Goal: Find specific page/section: Find specific page/section

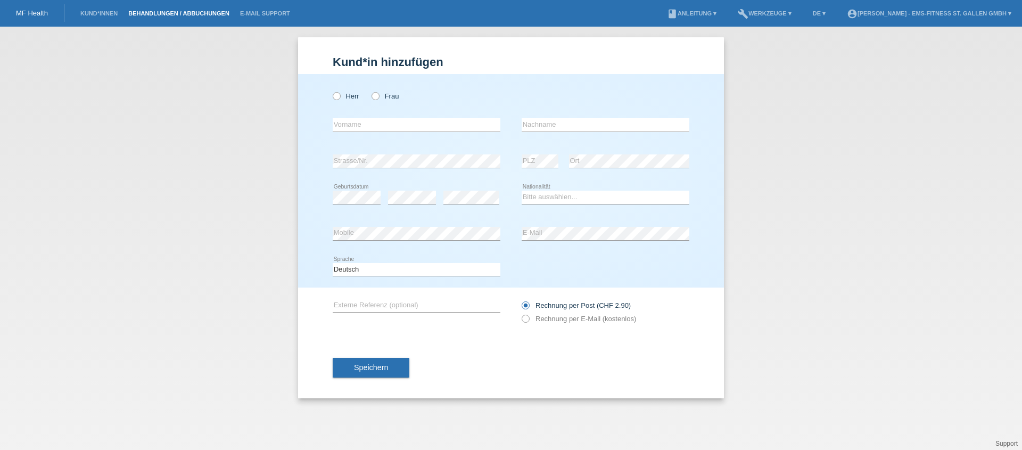
click at [182, 10] on link "Behandlungen / Abbuchungen" at bounding box center [179, 13] width 112 height 6
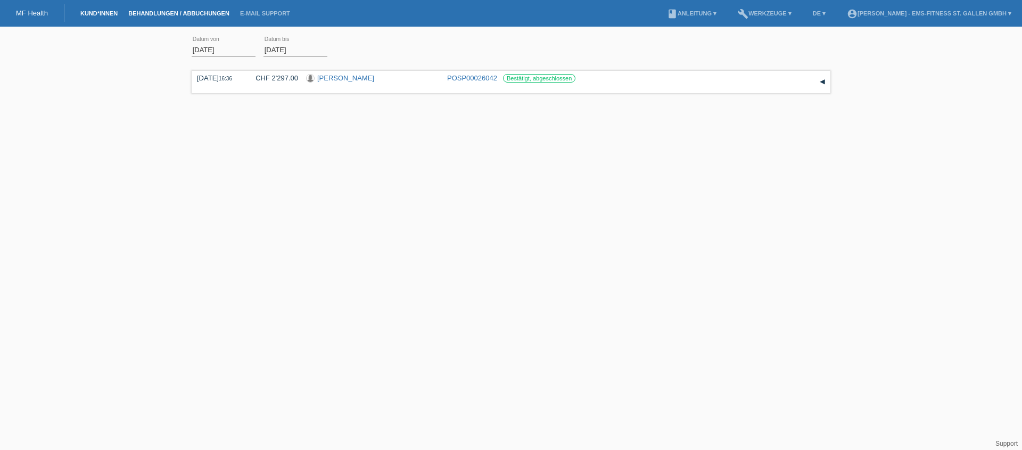
click at [101, 12] on link "Kund*innen" at bounding box center [99, 13] width 48 height 6
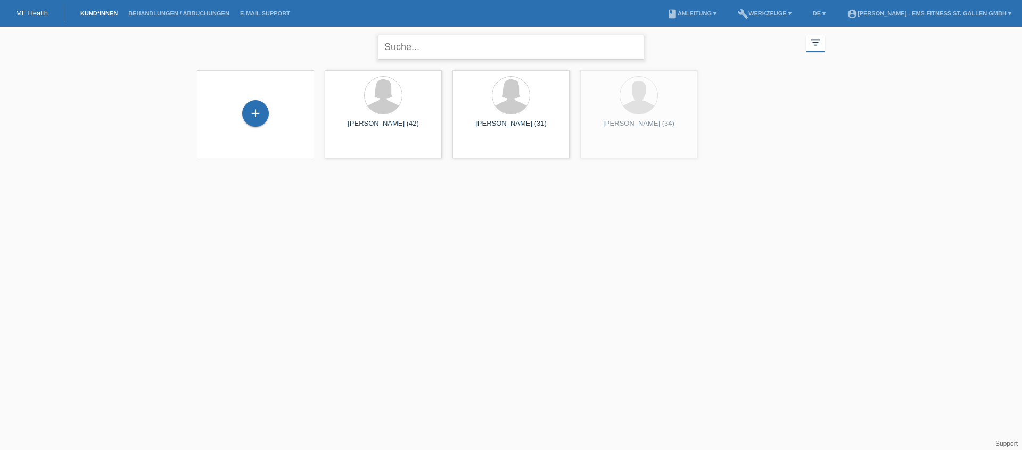
click at [458, 54] on input "text" at bounding box center [511, 47] width 266 height 25
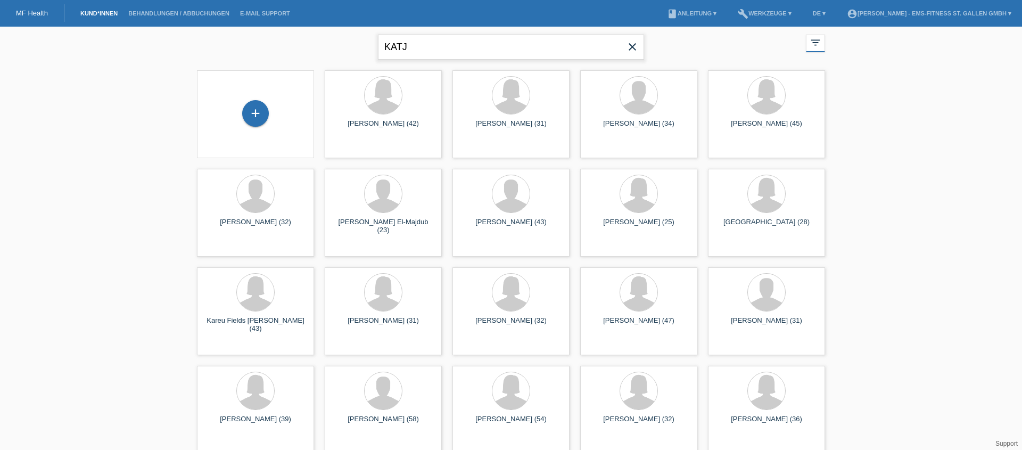
type input "KATJ"
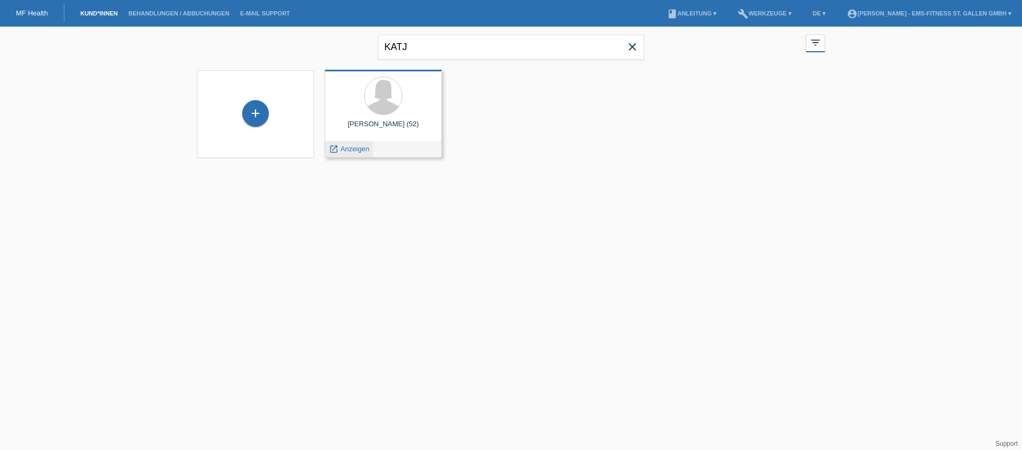
click at [363, 147] on span "Anzeigen" at bounding box center [355, 149] width 29 height 8
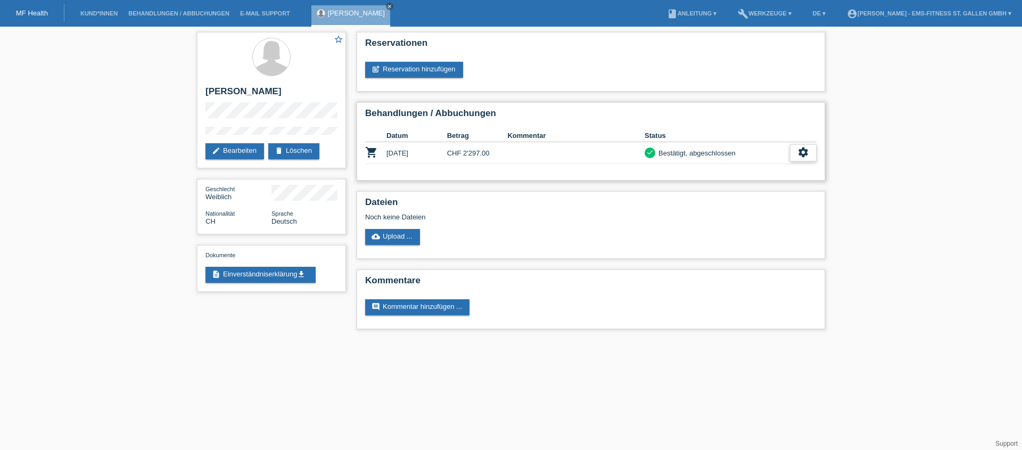
click at [816, 157] on div "settings" at bounding box center [803, 152] width 27 height 17
click at [786, 203] on span "Patientenabrechnung herunterladen" at bounding box center [743, 201] width 113 height 13
click at [175, 10] on link "Behandlungen / Abbuchungen" at bounding box center [179, 13] width 112 height 6
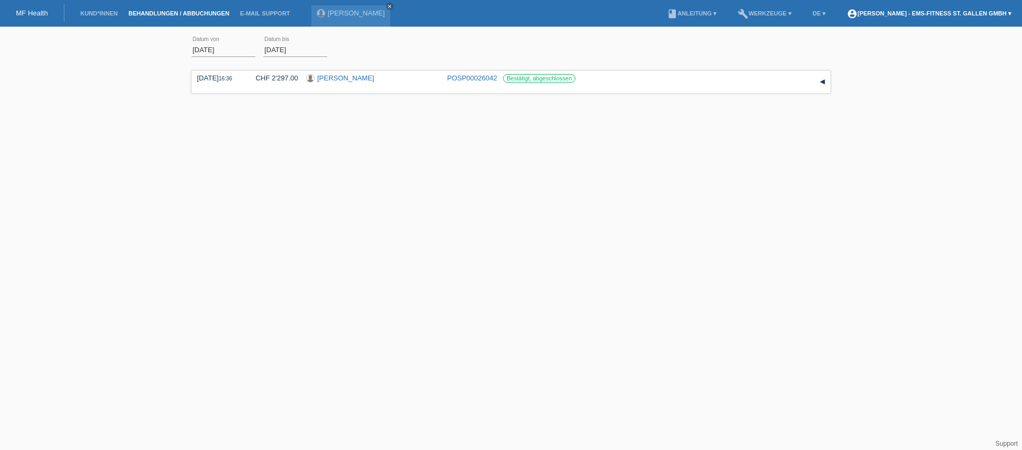
drag, startPoint x: 966, startPoint y: 13, endPoint x: 898, endPoint y: 38, distance: 72.6
click at [966, 13] on link "account_circle [PERSON_NAME] - EMS-Fitness St. Gallen GmbH ▾" at bounding box center [929, 13] width 175 height 6
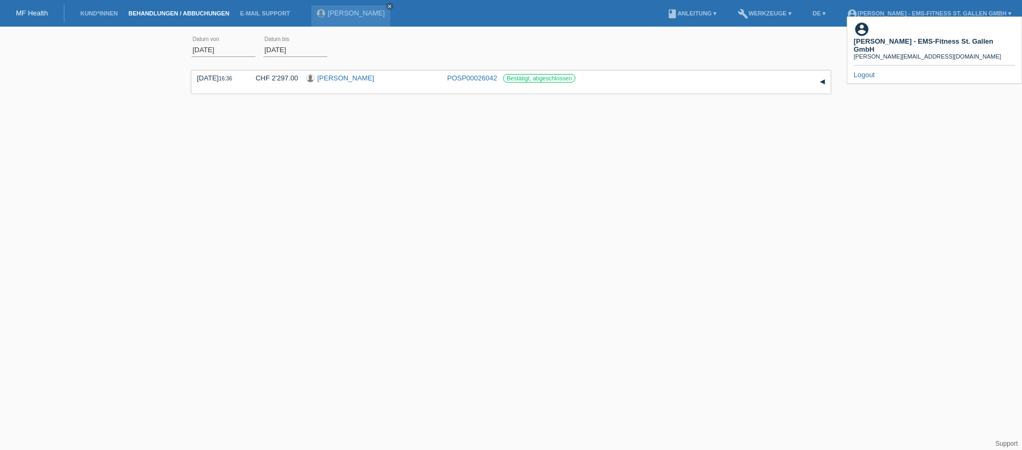
click at [867, 71] on link "Logout" at bounding box center [864, 75] width 21 height 8
